Goal: Transaction & Acquisition: Book appointment/travel/reservation

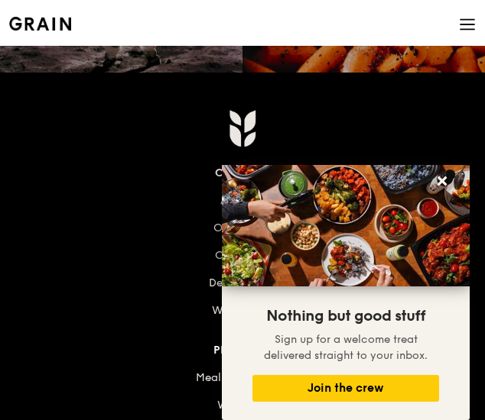
scroll to position [1911, 0]
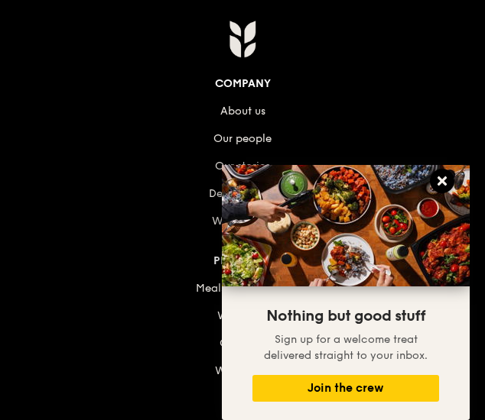
click at [443, 184] on icon at bounding box center [441, 181] width 9 height 9
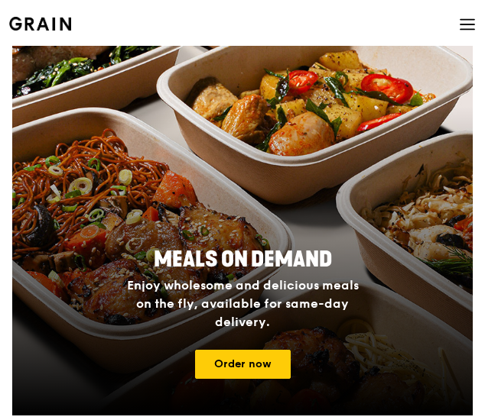
scroll to position [248, 0]
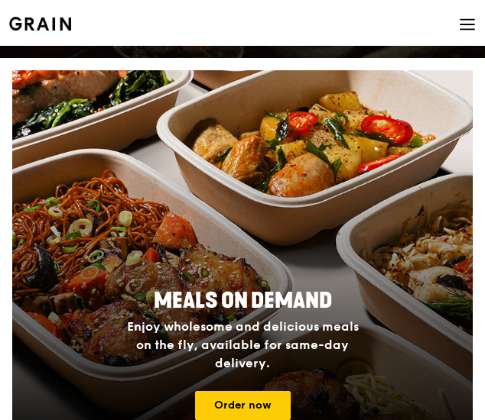
click at [457, 31] on div "Grain logo Meals On Demand Weddings Catering Why Grain Contact us" at bounding box center [242, 26] width 466 height 52
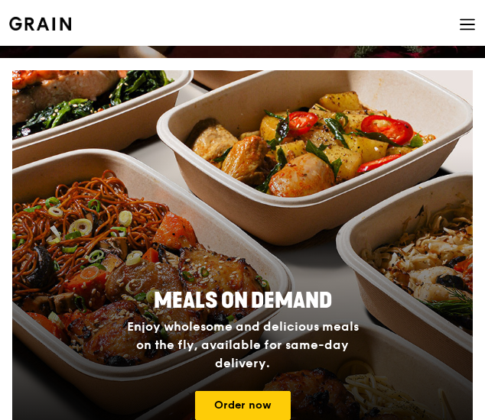
click at [466, 26] on icon at bounding box center [467, 24] width 17 height 17
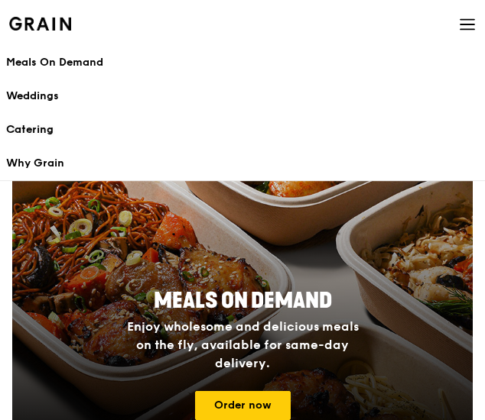
click at [29, 128] on div "Catering" at bounding box center [242, 129] width 472 height 15
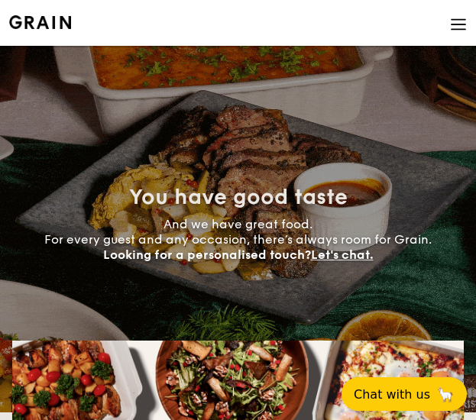
select select
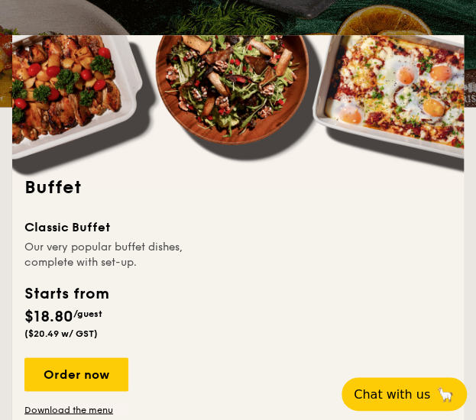
scroll to position [382, 0]
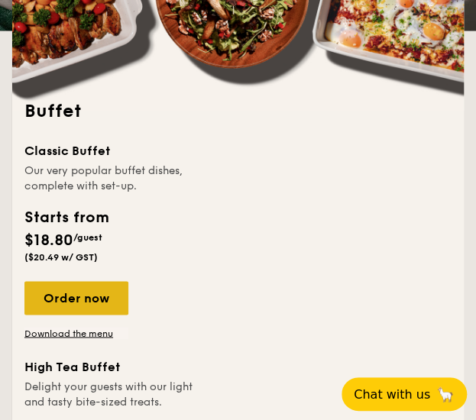
click at [75, 302] on div "Order now" at bounding box center [76, 298] width 104 height 34
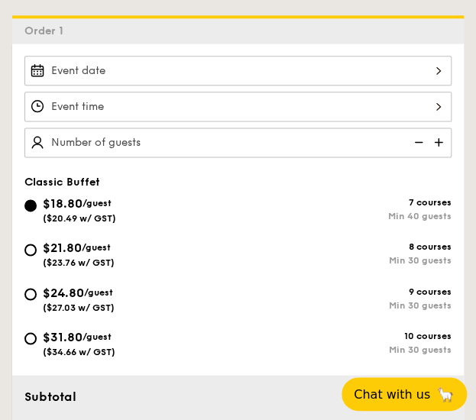
scroll to position [382, 0]
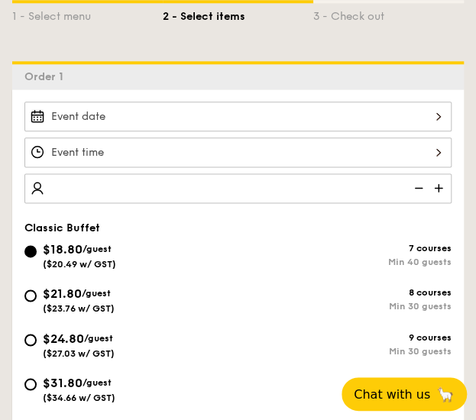
click at [75, 186] on input "number" at bounding box center [237, 189] width 427 height 30
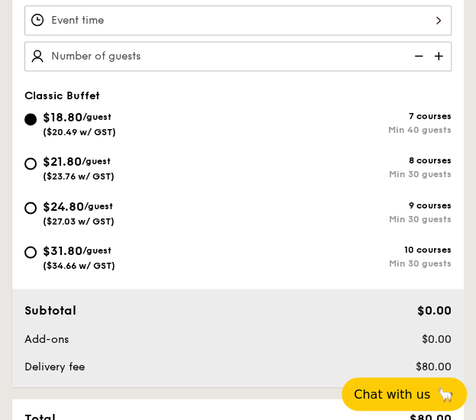
scroll to position [398, 0]
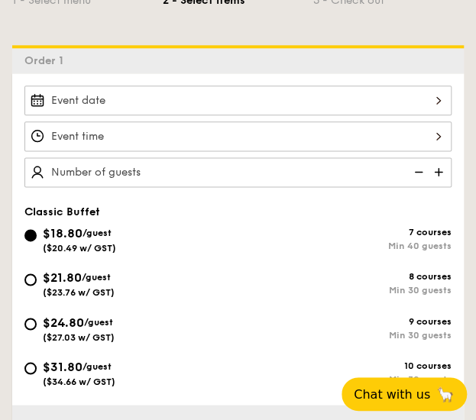
click at [420, 171] on img at bounding box center [417, 171] width 23 height 29
click at [436, 169] on img at bounding box center [440, 171] width 23 height 29
type input "45 guests"
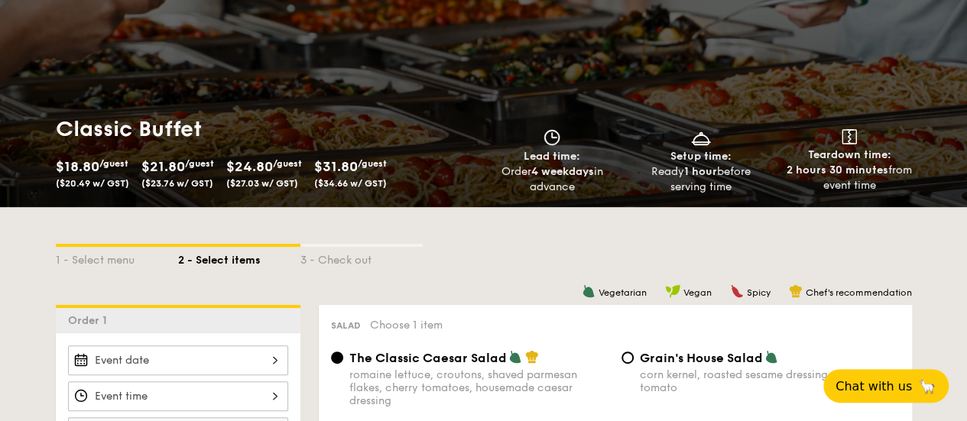
scroll to position [0, 0]
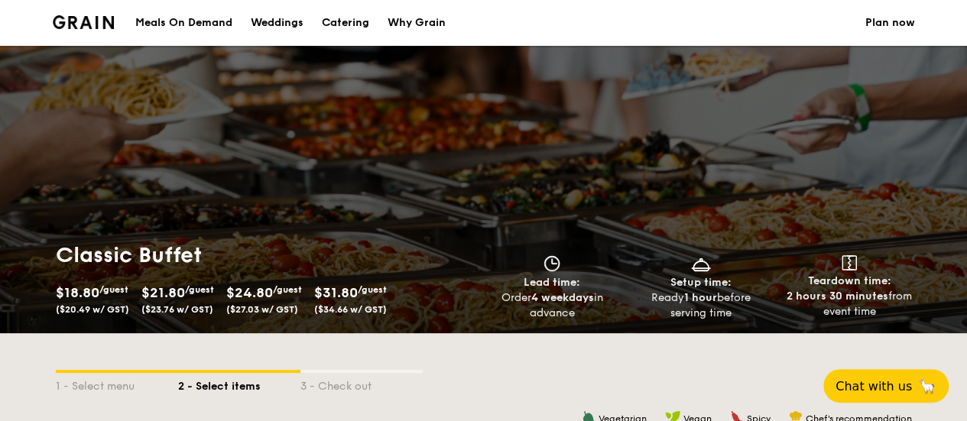
select select
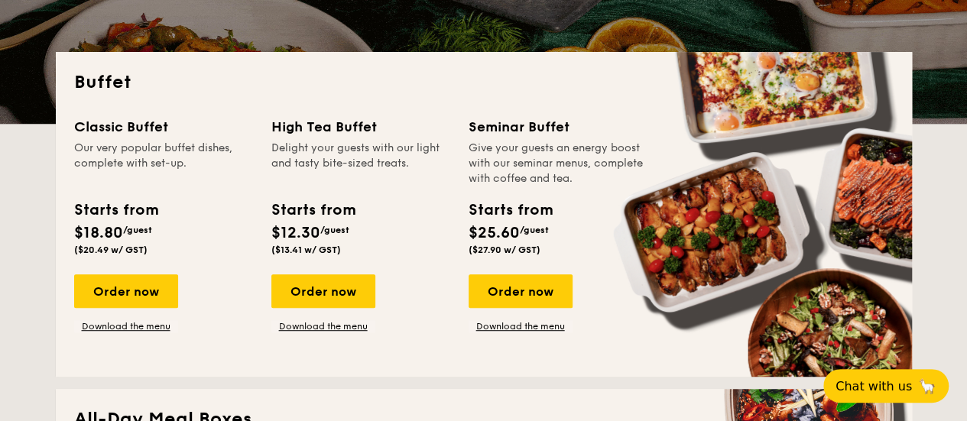
scroll to position [305, 0]
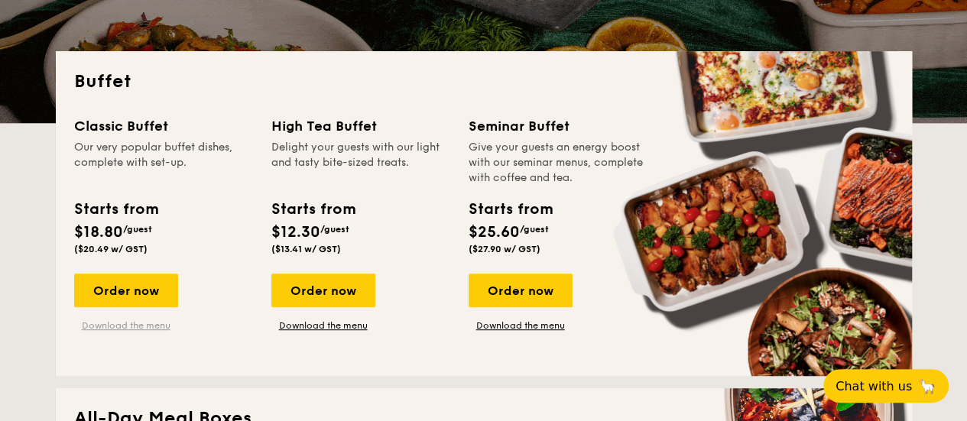
click at [143, 327] on link "Download the menu" at bounding box center [126, 325] width 104 height 12
